Goal: Task Accomplishment & Management: Manage account settings

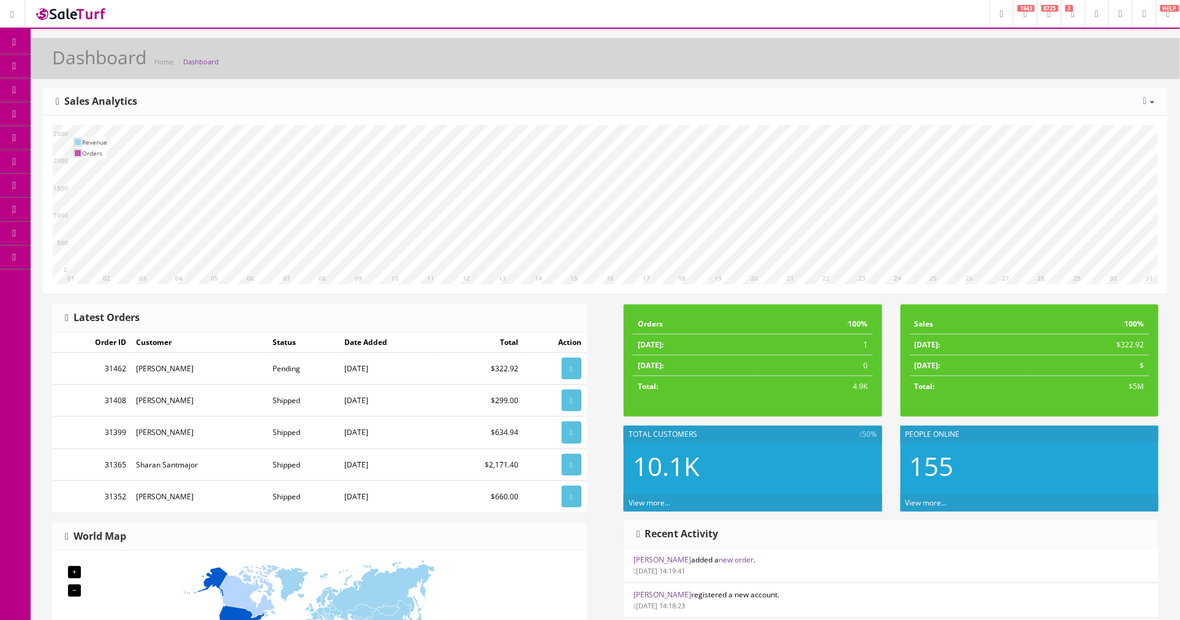
click at [94, 134] on span "Order List" at bounding box center [90, 137] width 34 height 10
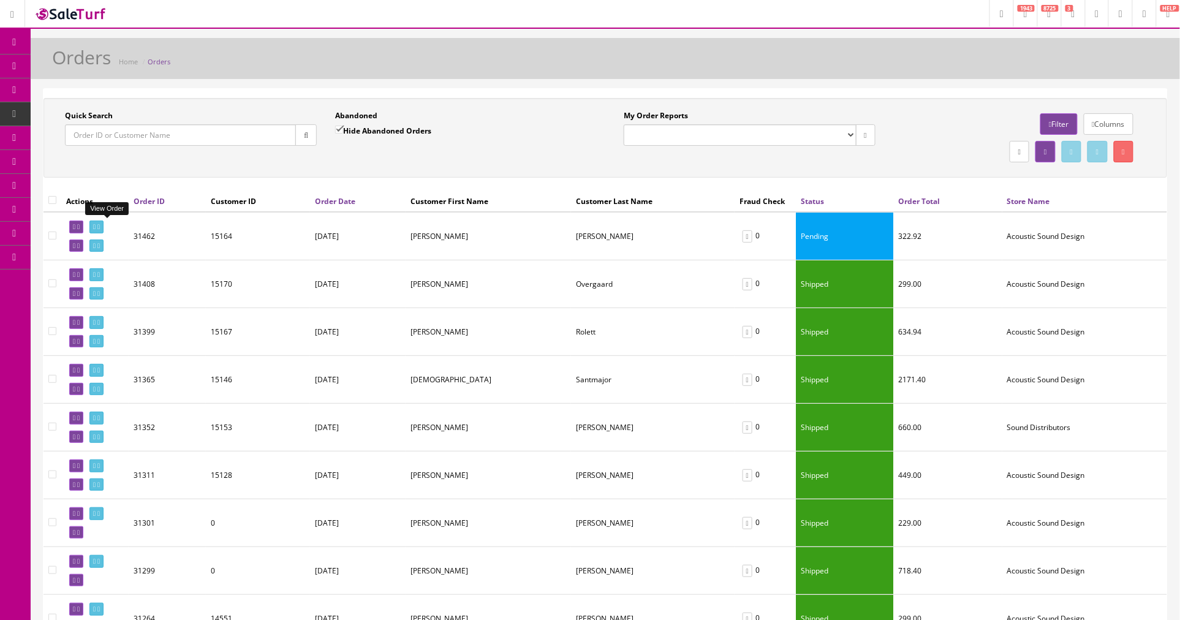
click at [100, 228] on icon at bounding box center [98, 227] width 2 height 7
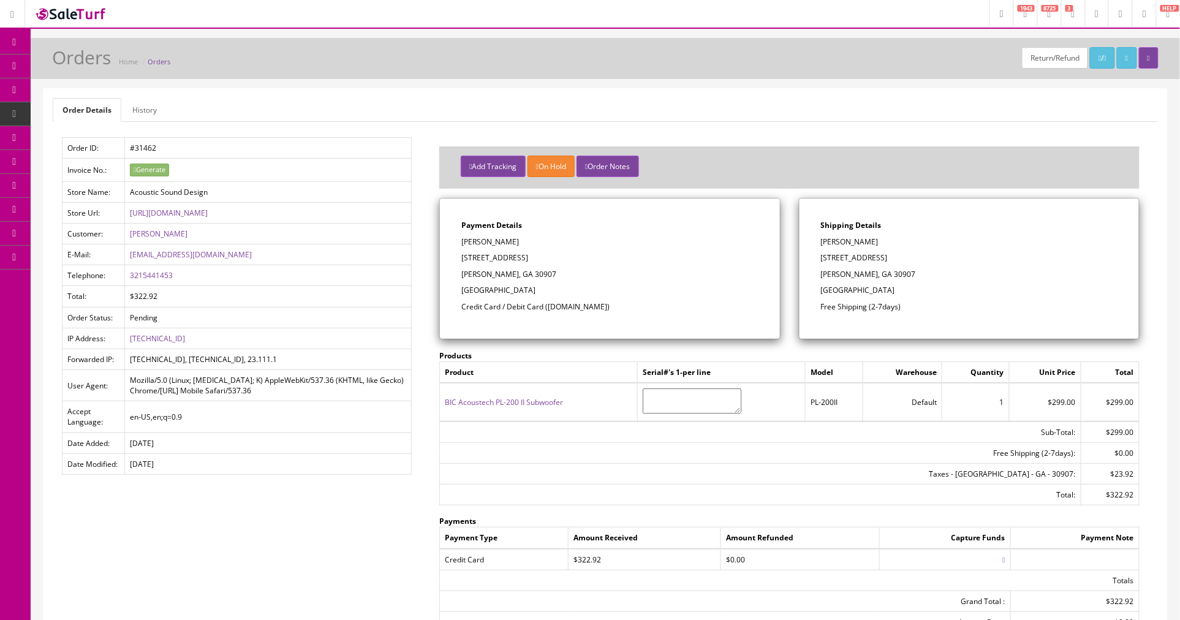
click at [162, 59] on link "Orders" at bounding box center [159, 61] width 23 height 9
